Goal: Information Seeking & Learning: Learn about a topic

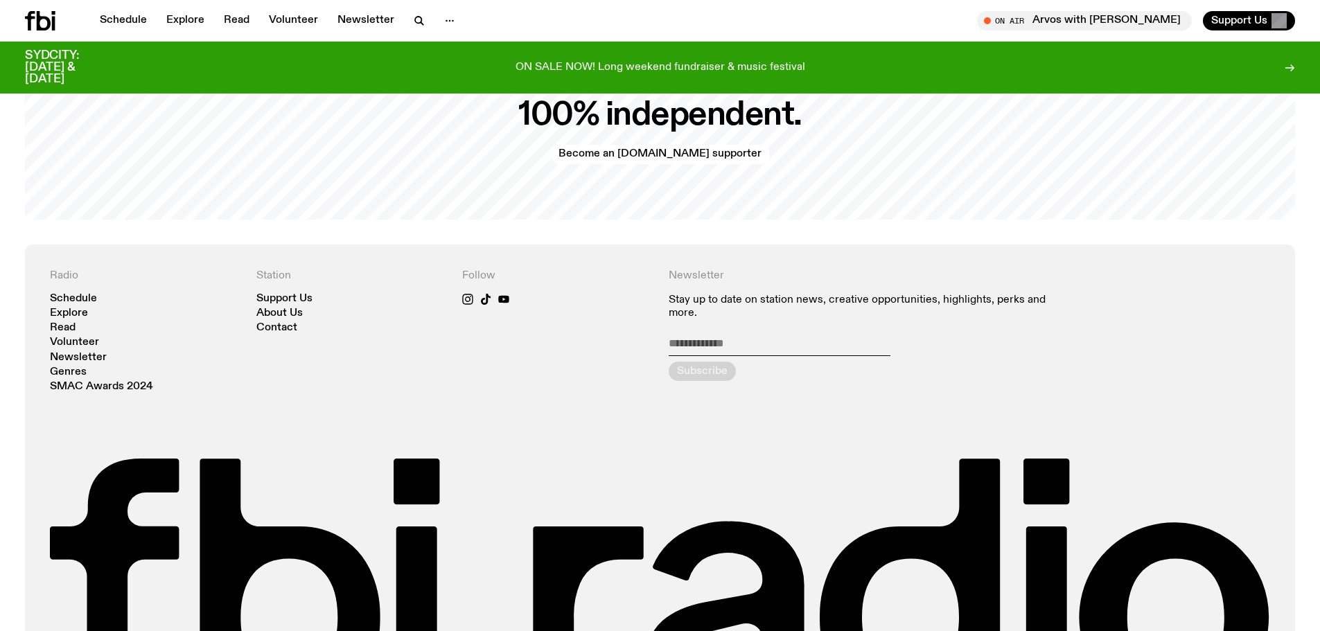
scroll to position [3380, 0]
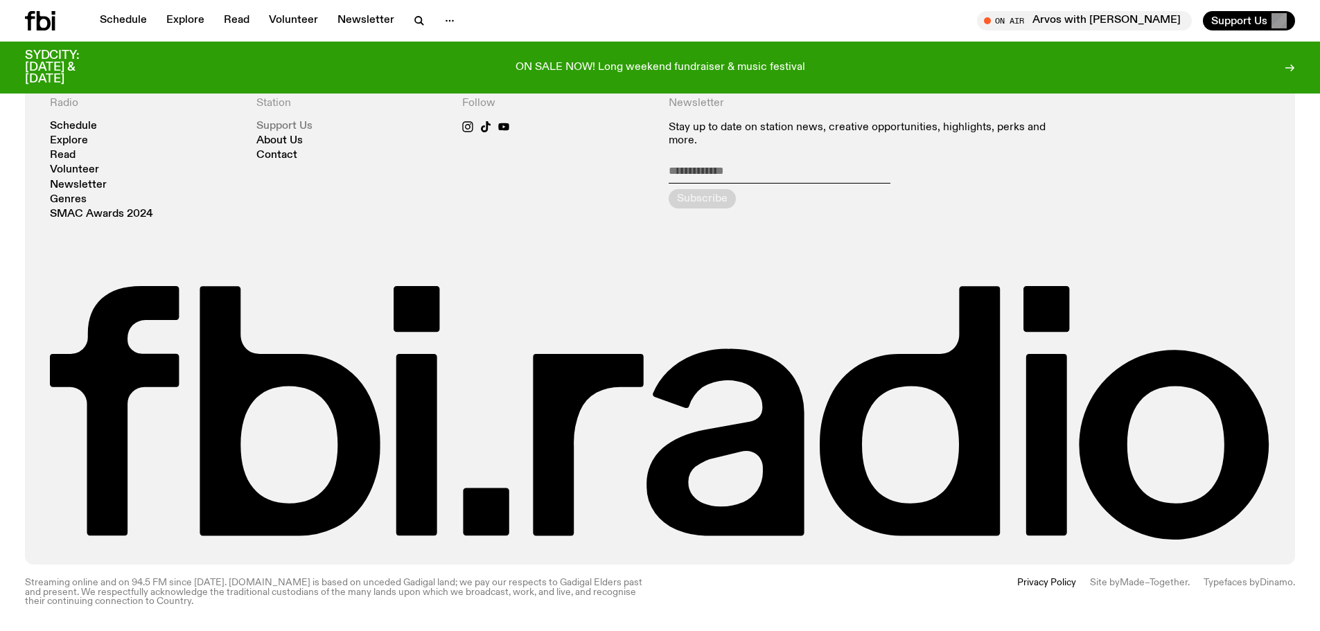
click at [269, 121] on link "Support Us" at bounding box center [284, 126] width 56 height 10
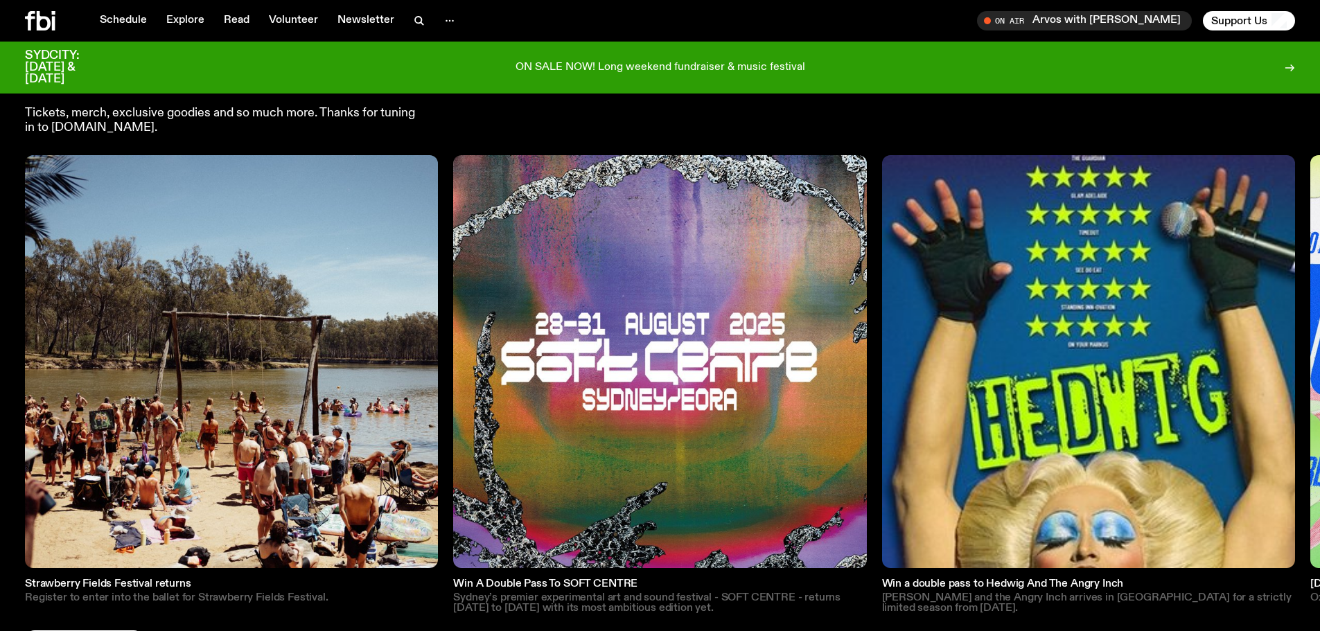
scroll to position [2077, 0]
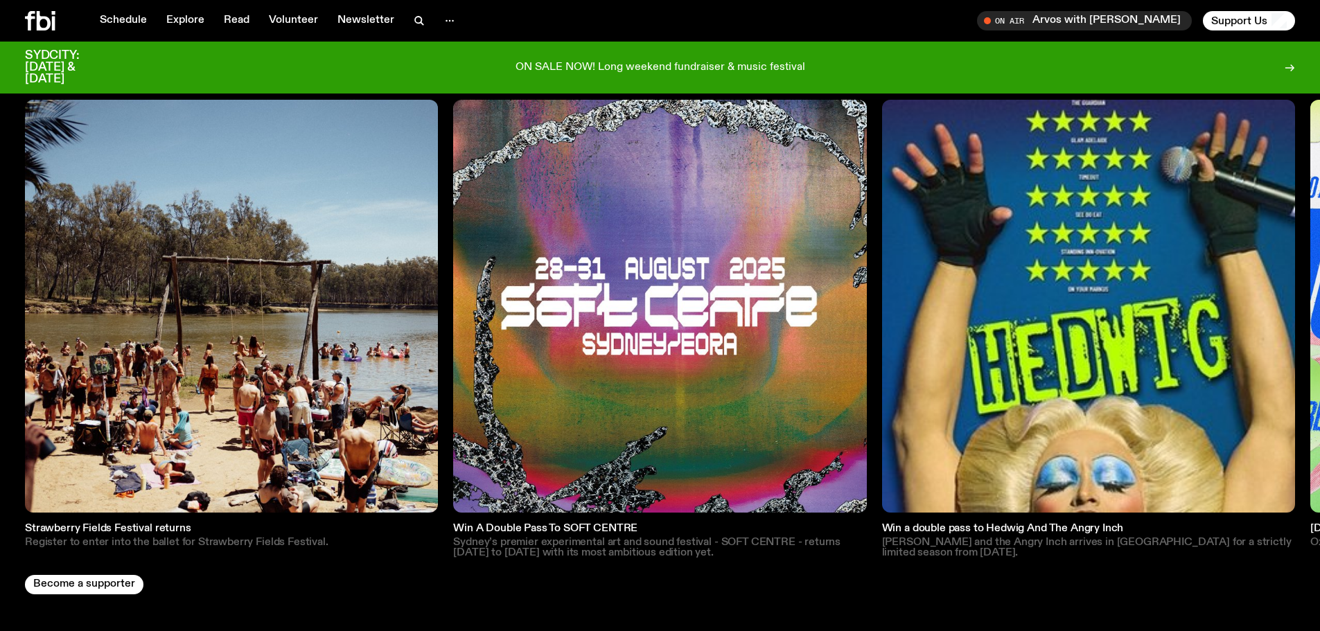
click at [1179, 338] on img at bounding box center [1088, 306] width 413 height 413
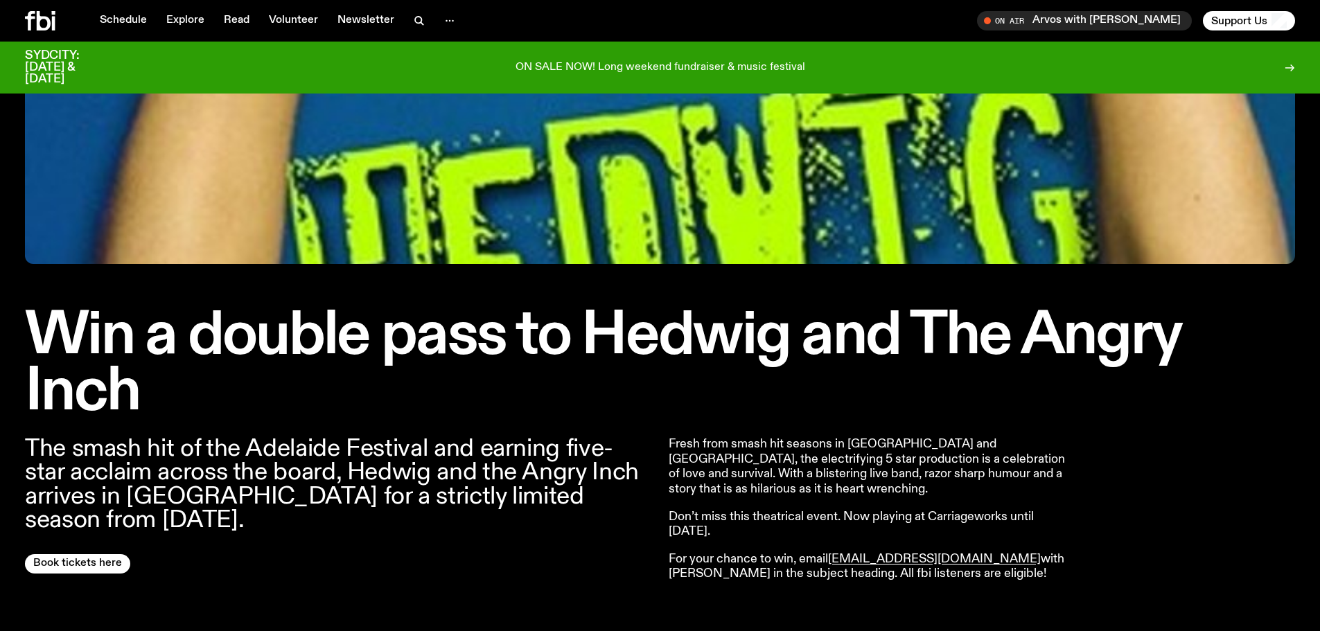
scroll to position [190, 0]
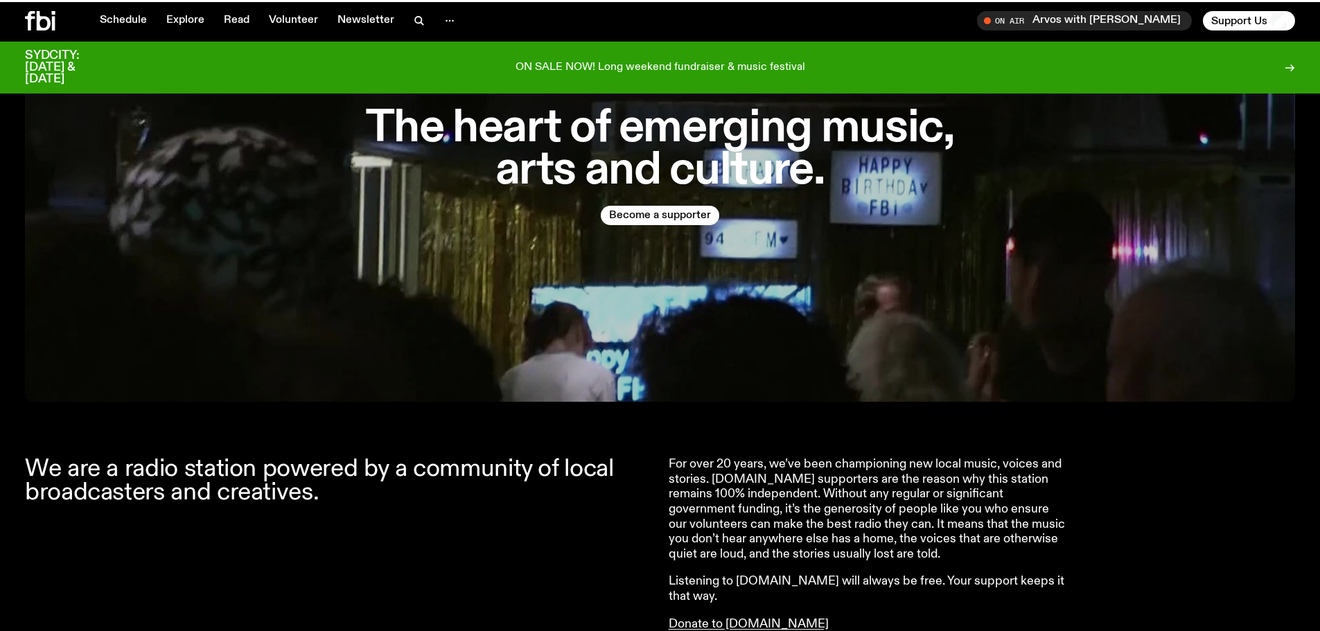
scroll to position [2077, 0]
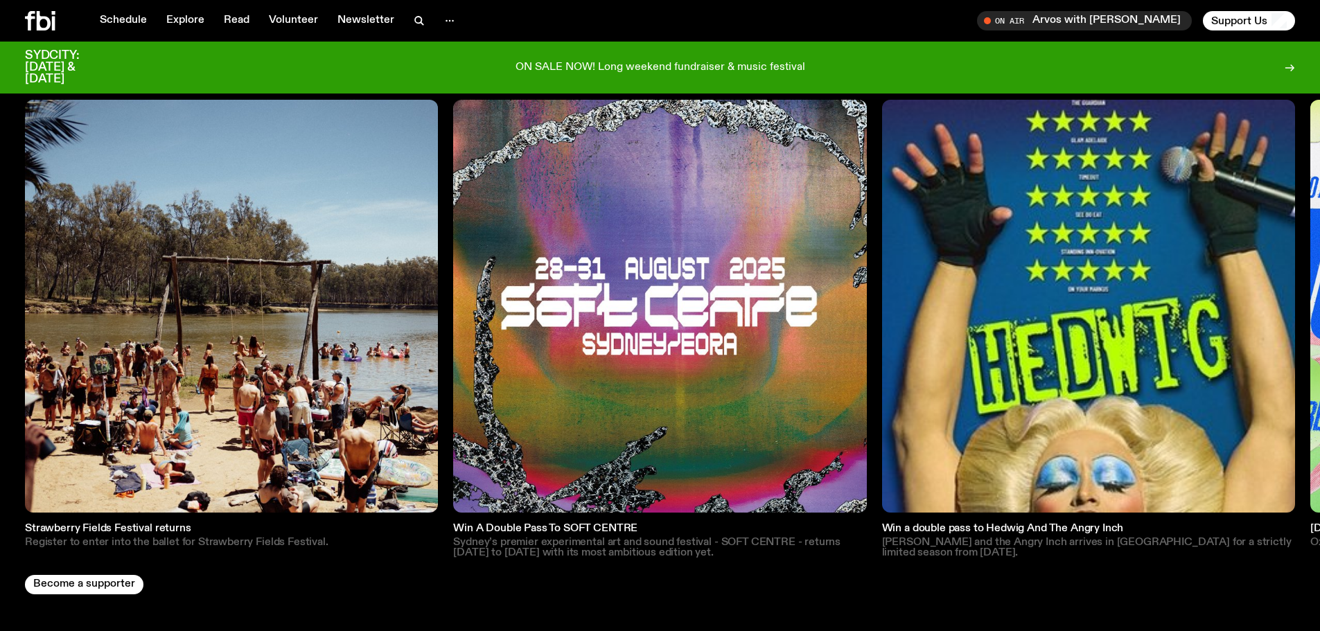
click at [348, 351] on img at bounding box center [231, 306] width 413 height 413
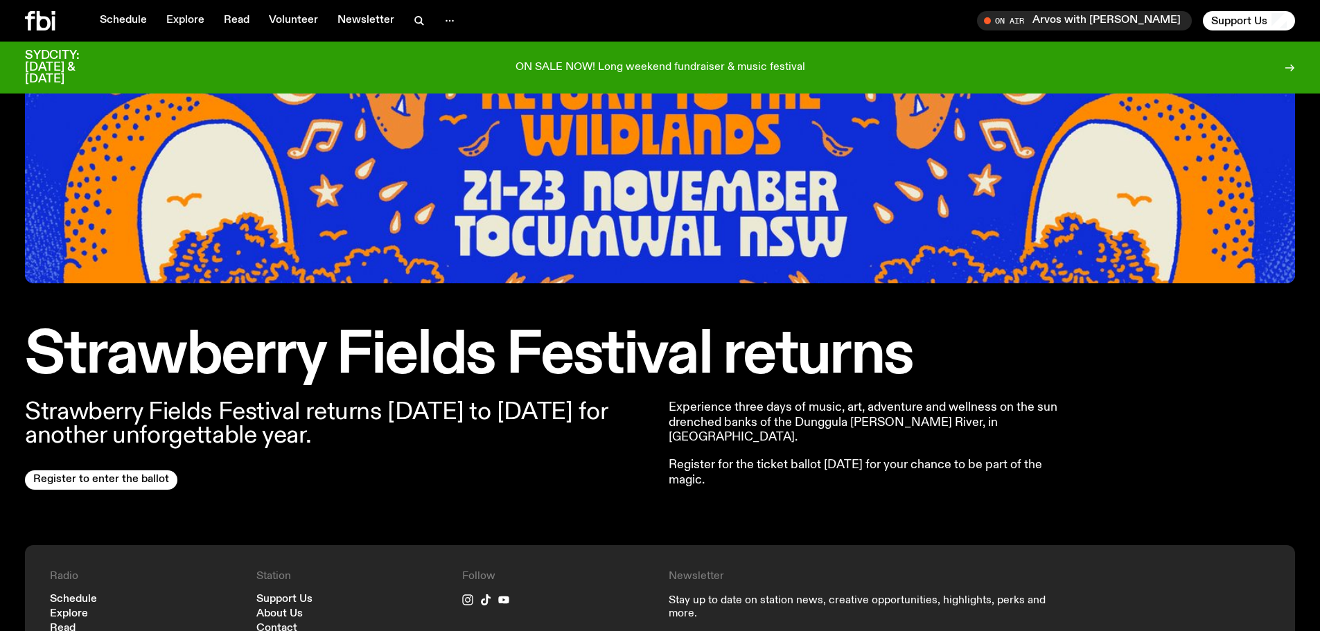
scroll to position [179, 0]
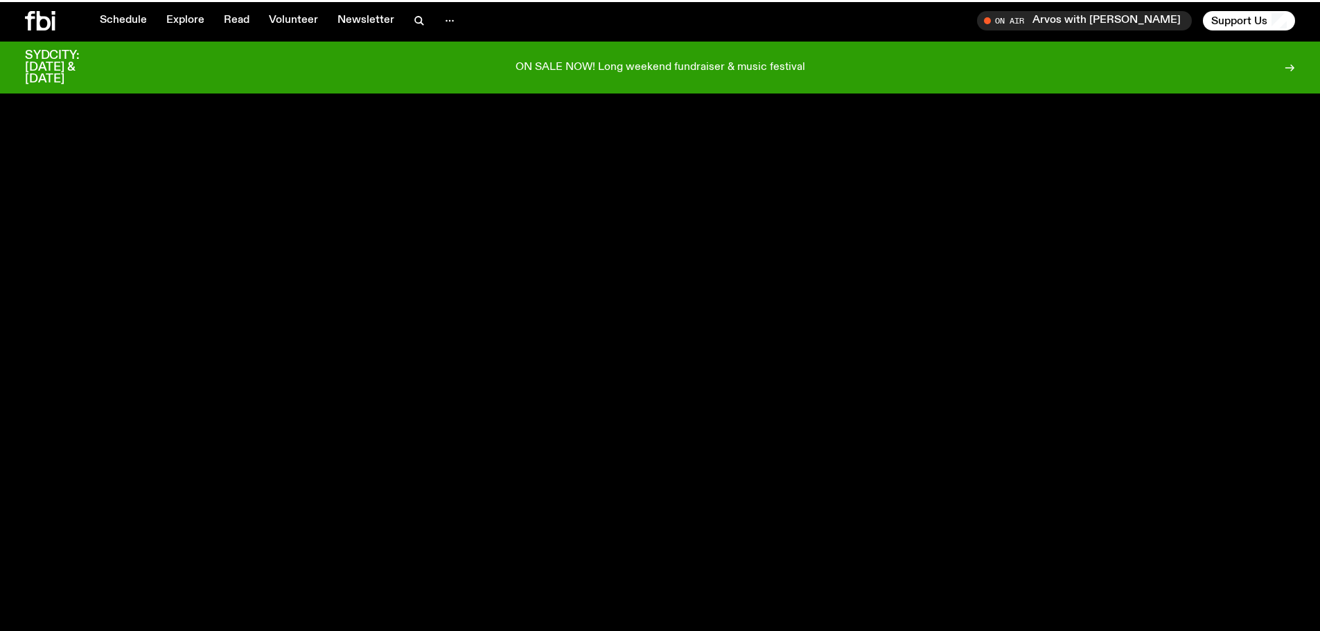
scroll to position [2077, 0]
